Goal: Information Seeking & Learning: Learn about a topic

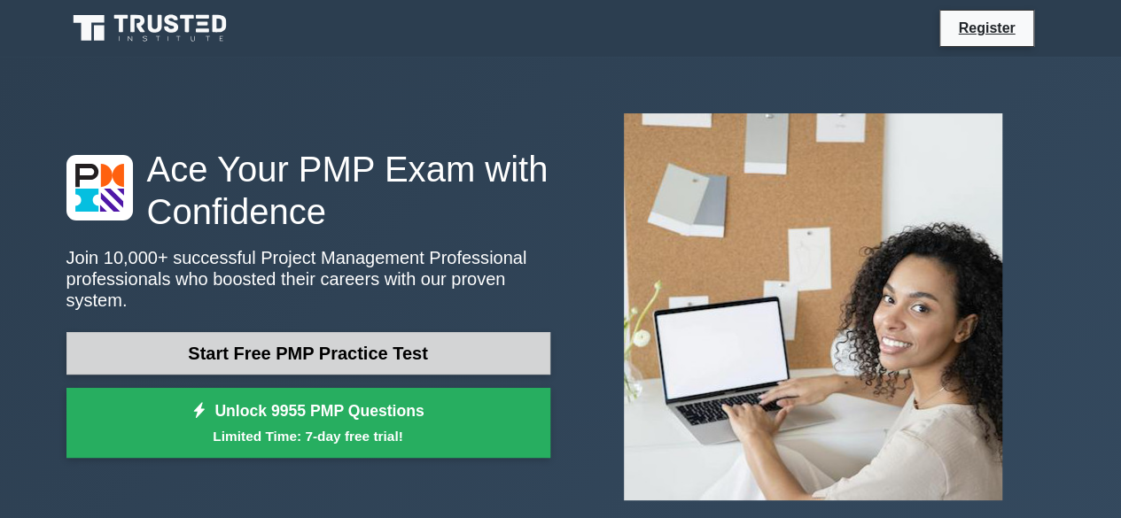
click at [370, 344] on link "Start Free PMP Practice Test" at bounding box center [308, 353] width 484 height 43
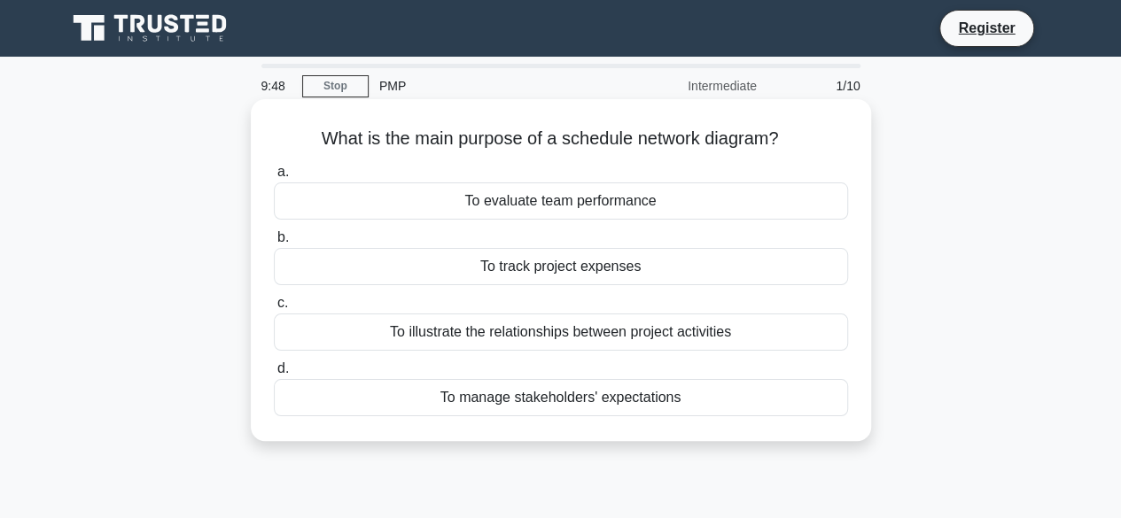
click at [549, 346] on div "To illustrate the relationships between project activities" at bounding box center [561, 332] width 574 height 37
click at [274, 309] on input "c. To illustrate the relationships between project activities" at bounding box center [274, 304] width 0 height 12
